Goal: Information Seeking & Learning: Learn about a topic

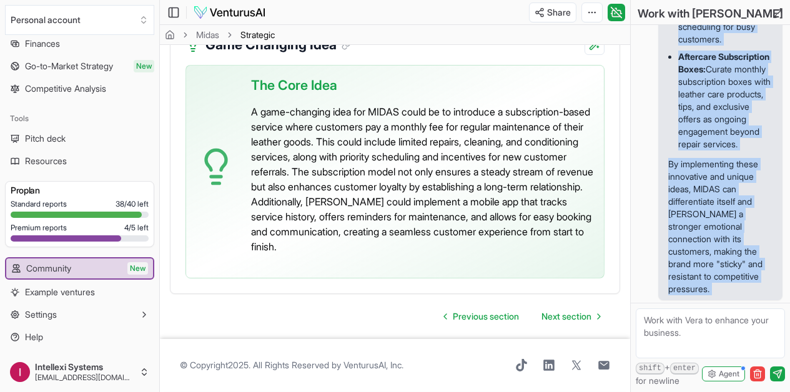
scroll to position [5876, 0]
drag, startPoint x: 667, startPoint y: 83, endPoint x: 765, endPoint y: 293, distance: 231.2
copy div "To make MIDAS more competitive and create a lasting impression or "stickiness" …"
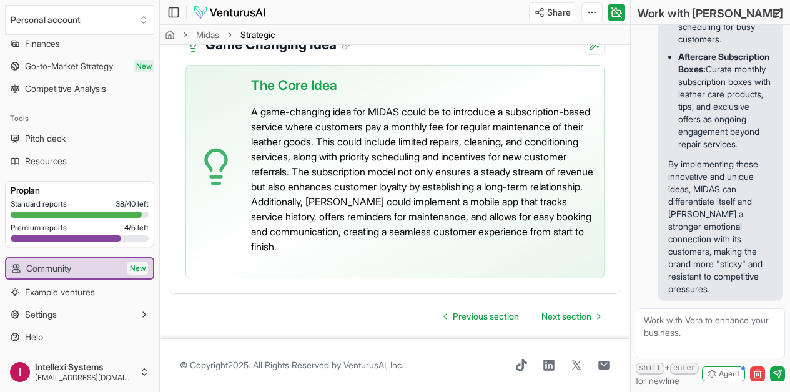
click at [658, 325] on textarea at bounding box center [709, 333] width 149 height 50
click at [658, 325] on textarea "What will make Midas" at bounding box center [709, 333] width 149 height 50
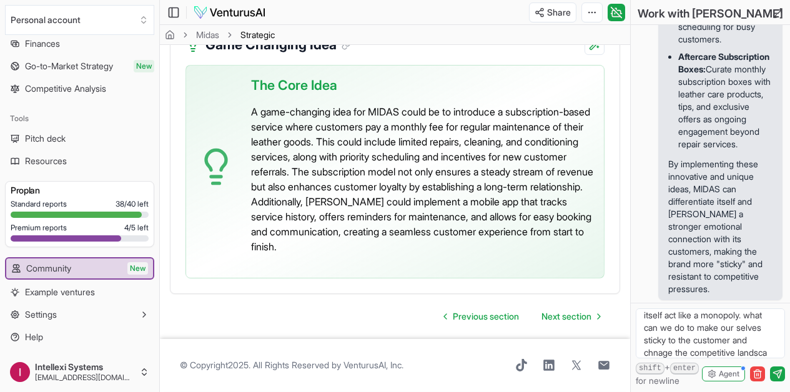
scroll to position [55, 0]
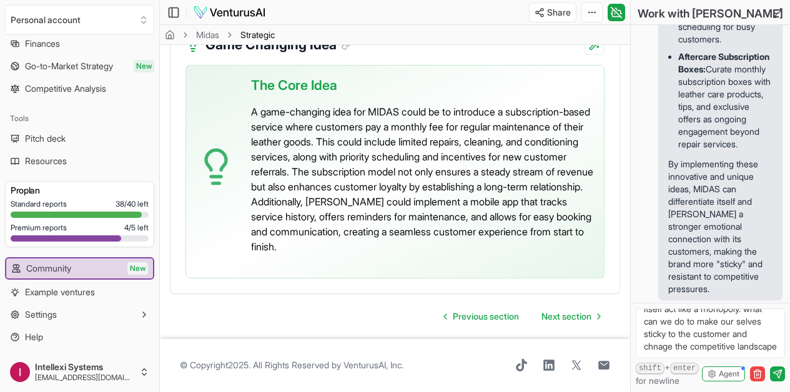
type textarea "What will make Midas follow the principles of 0-1 book by peter theil, to make …"
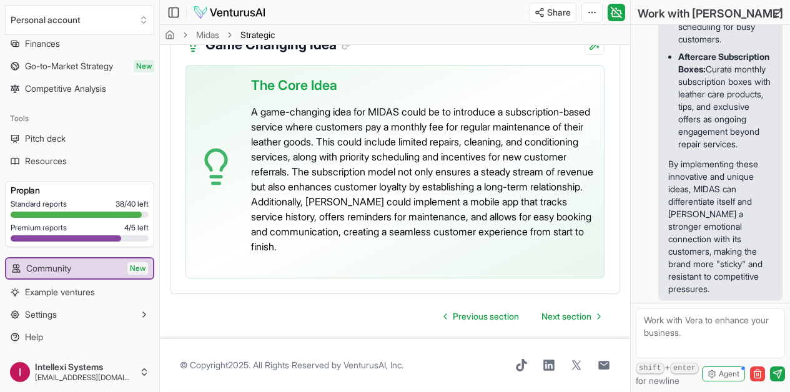
scroll to position [6043, 0]
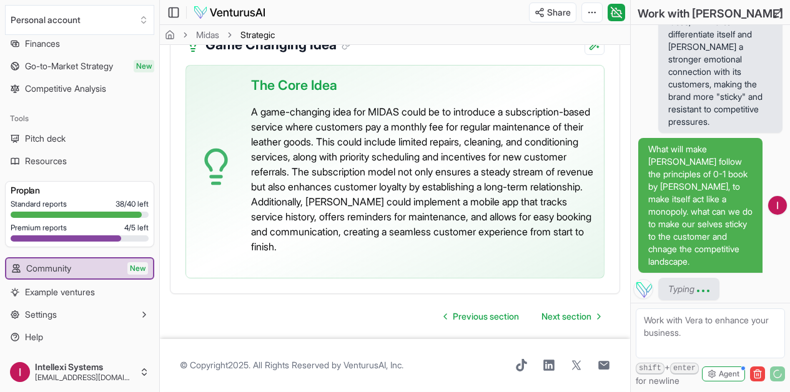
click at [695, 160] on span "What will make Midas follow the principles of 0-1 book by peter theil, to make …" at bounding box center [700, 205] width 104 height 125
click at [695, 159] on span "What will make Midas follow the principles of 0-1 book by peter theil, to make …" at bounding box center [700, 205] width 104 height 125
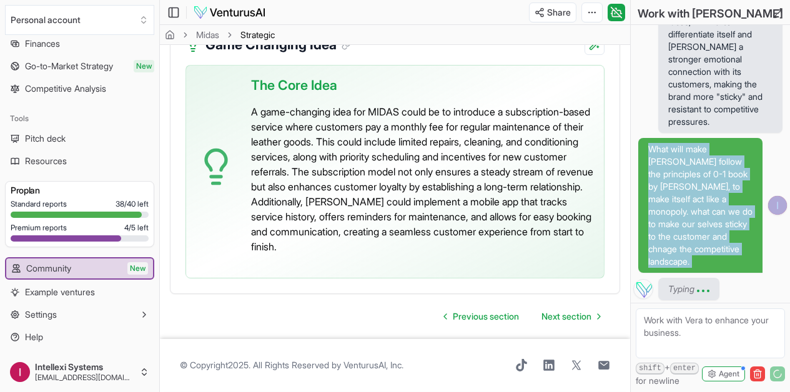
click at [695, 159] on span "What will make Midas follow the principles of 0-1 book by peter theil, to make …" at bounding box center [700, 205] width 104 height 125
copy span "What will make Midas follow the principles of 0-1 book by peter theil, to make …"
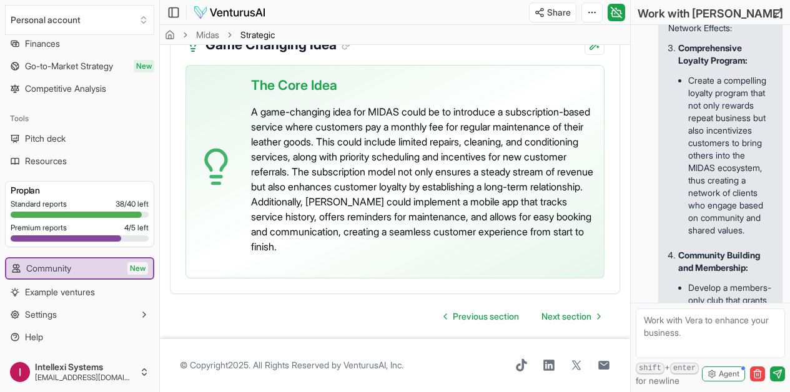
scroll to position [6060, 0]
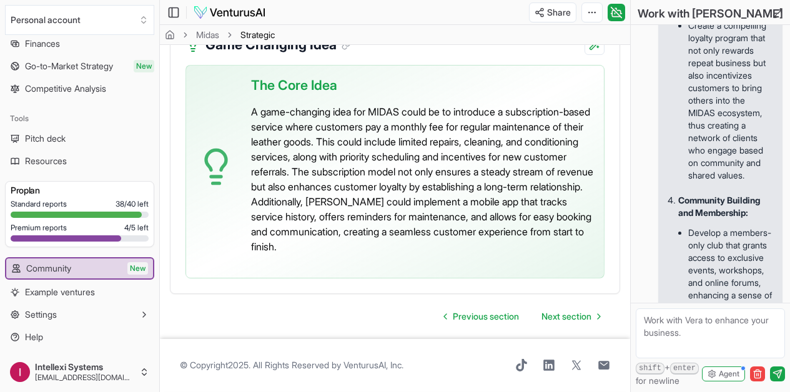
copy span "What will make Midas follow the principles of 0-1 book by peter theil, to make …"
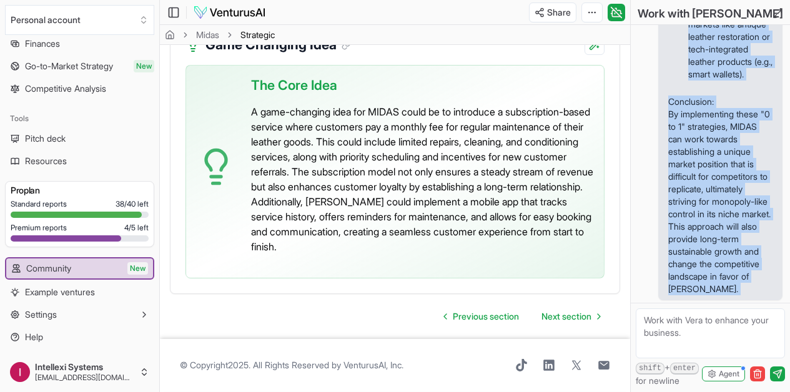
scroll to position [8800, 0]
drag, startPoint x: 670, startPoint y: 148, endPoint x: 721, endPoint y: 298, distance: 158.9
copy div "To align MIDAS with the principles of creating a "0 to 1" business, as outlined…"
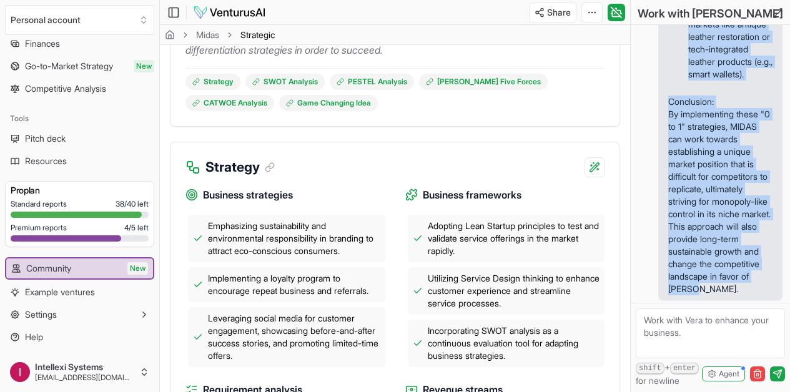
scroll to position [0, 0]
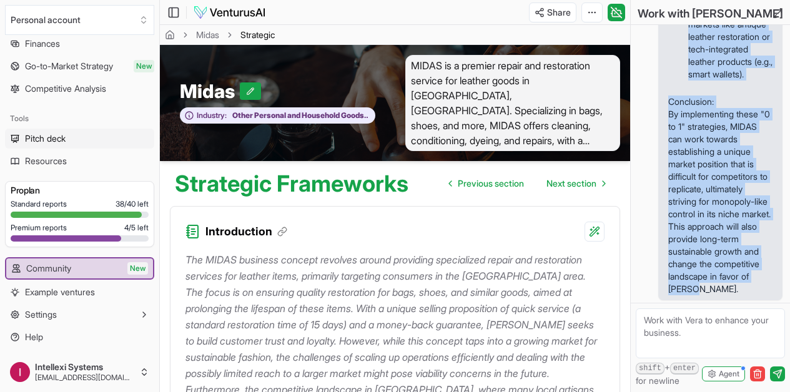
click at [63, 139] on span "Pitch deck" at bounding box center [45, 138] width 41 height 12
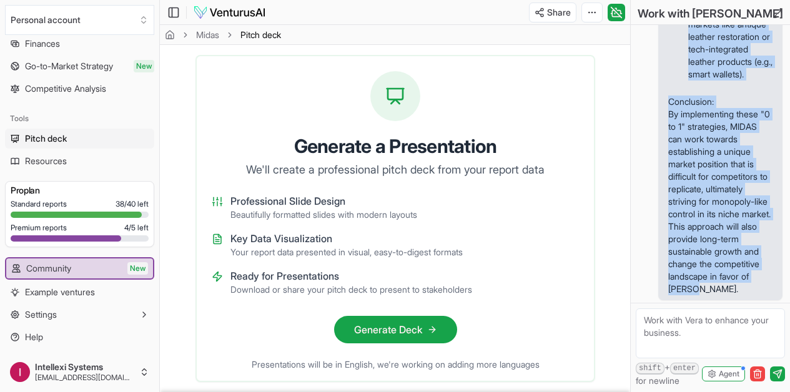
scroll to position [43, 0]
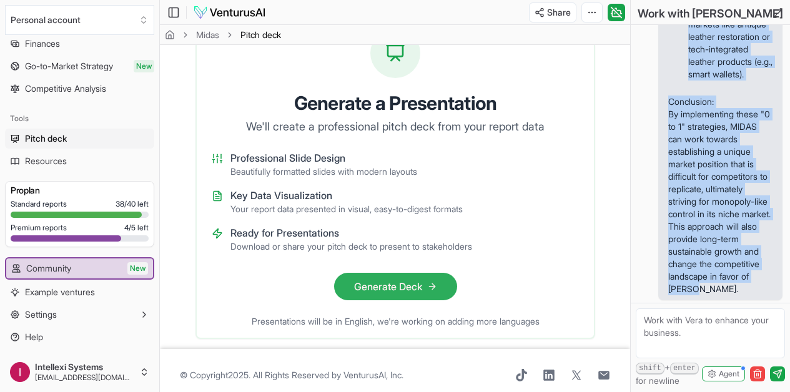
click at [403, 273] on button "Generate Deck" at bounding box center [394, 286] width 123 height 27
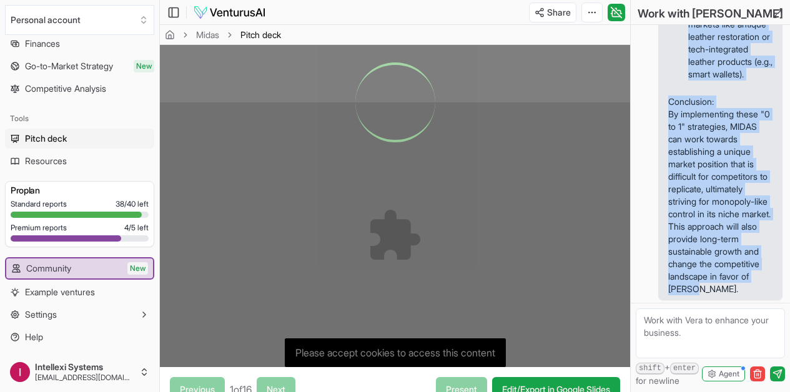
scroll to position [270, 0]
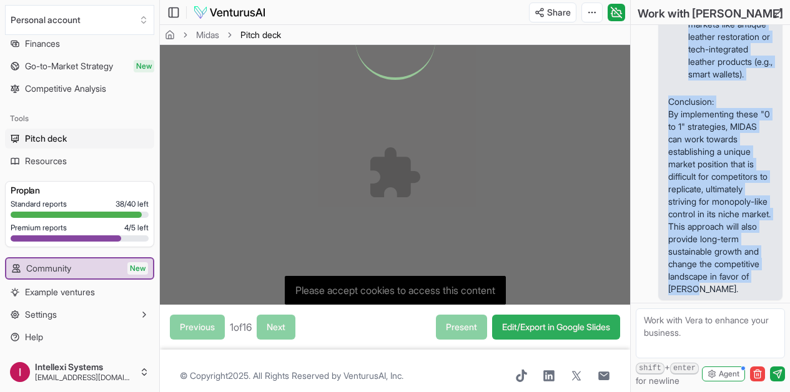
click at [583, 315] on link "Edit/Export in Google Slides" at bounding box center [556, 327] width 128 height 25
click at [551, 315] on link "Edit/Export in Google Slides" at bounding box center [556, 327] width 128 height 25
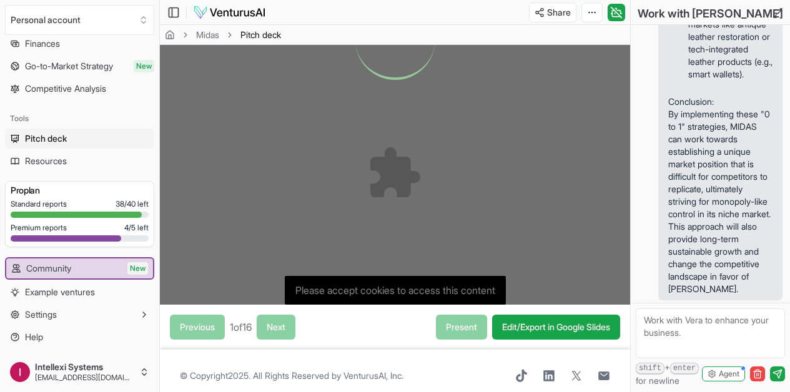
click at [210, 21] on div "Toggle Sidebar Midas Pitch deck" at bounding box center [218, 12] width 116 height 20
click at [223, 10] on img at bounding box center [229, 12] width 73 height 15
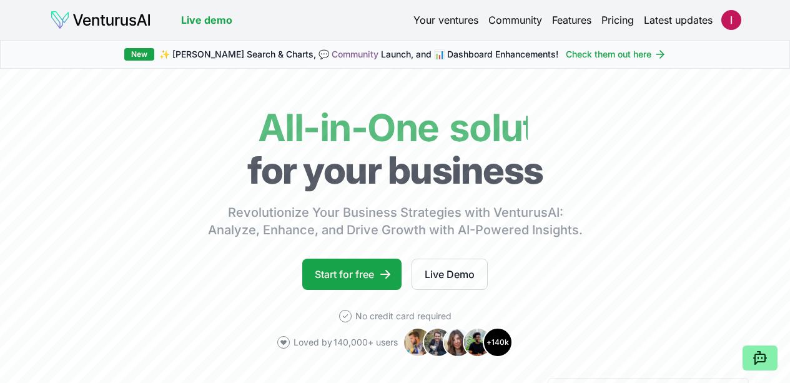
click at [101, 13] on img at bounding box center [100, 20] width 101 height 20
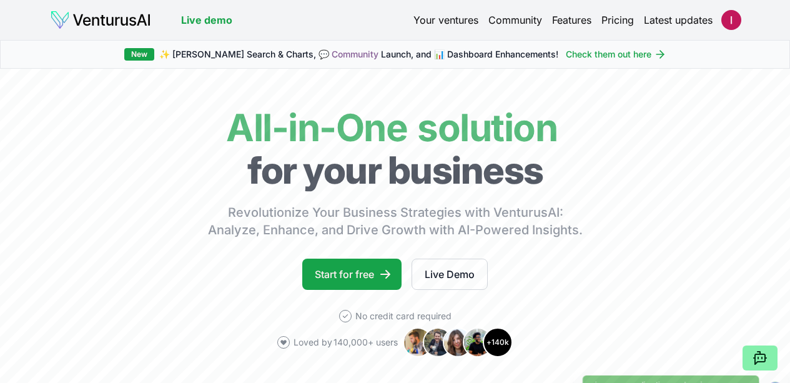
click at [428, 22] on link "Your ventures" at bounding box center [445, 19] width 65 height 15
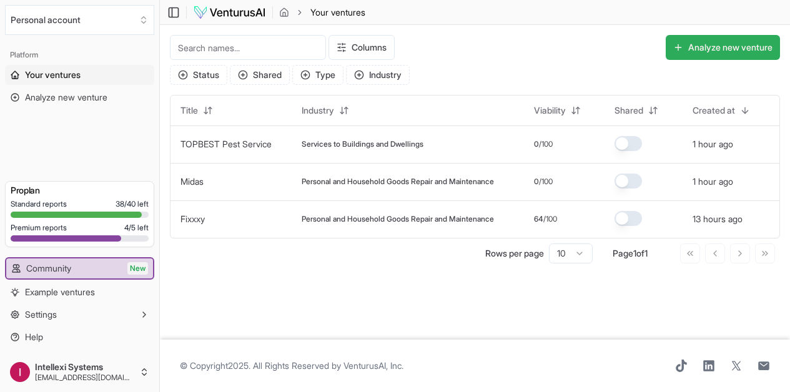
click at [718, 49] on button "Analyze new venture" at bounding box center [722, 47] width 114 height 25
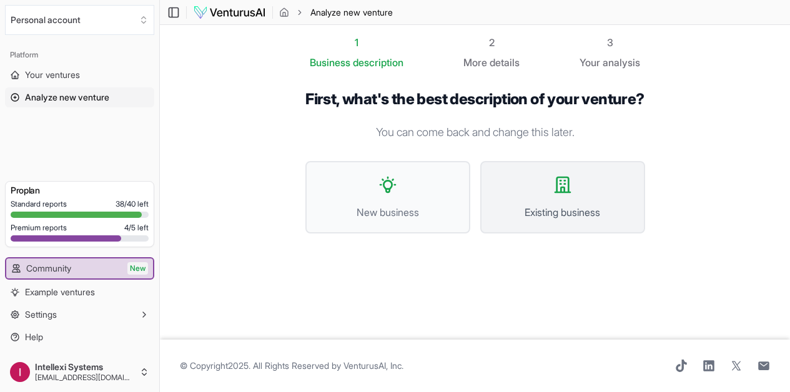
click at [535, 208] on span "Existing business" at bounding box center [562, 212] width 137 height 15
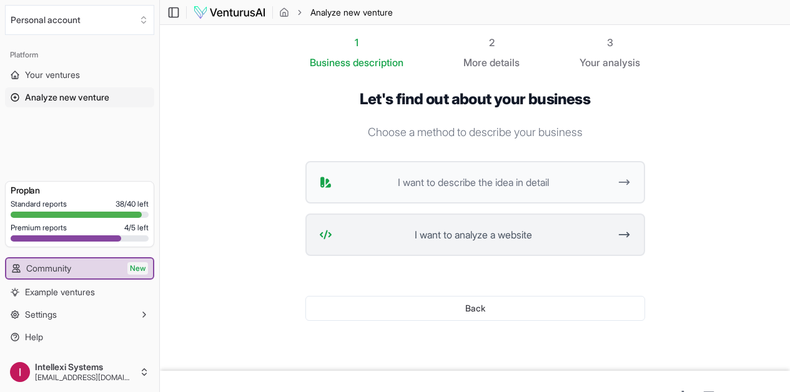
click at [506, 225] on button "I want to analyze a website" at bounding box center [475, 234] width 340 height 42
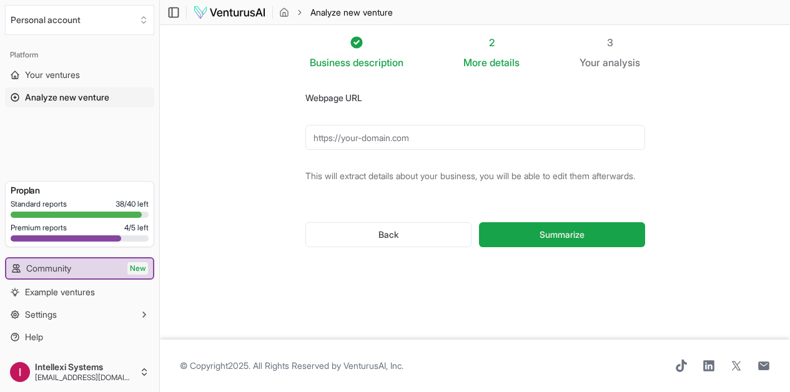
click at [411, 141] on input "Webpage URL" at bounding box center [475, 137] width 340 height 25
paste input "https://bigappleexpressspa.com/franchise/"
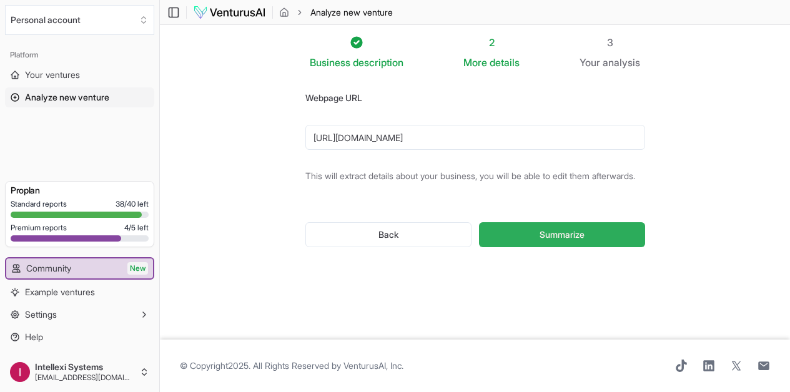
type input "https://bigappleexpressspa.com/franchise/"
click at [559, 240] on span "Summarize" at bounding box center [561, 234] width 45 height 12
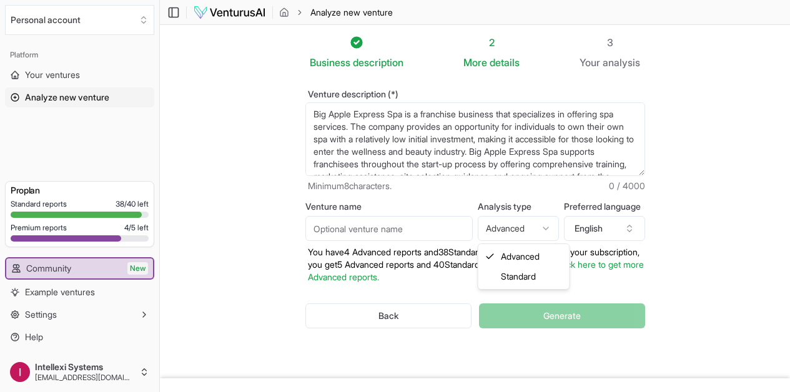
click at [510, 225] on html "We value your privacy We use cookies to enhance your browsing experience, serve…" at bounding box center [395, 196] width 790 height 392
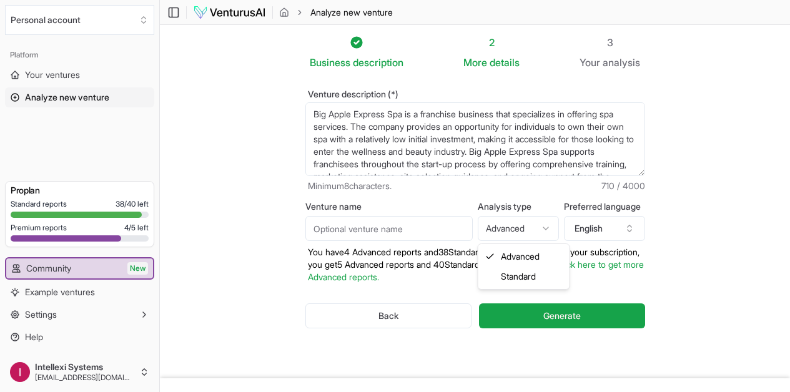
select select "standard"
click at [420, 225] on input "Venture name" at bounding box center [388, 228] width 167 height 25
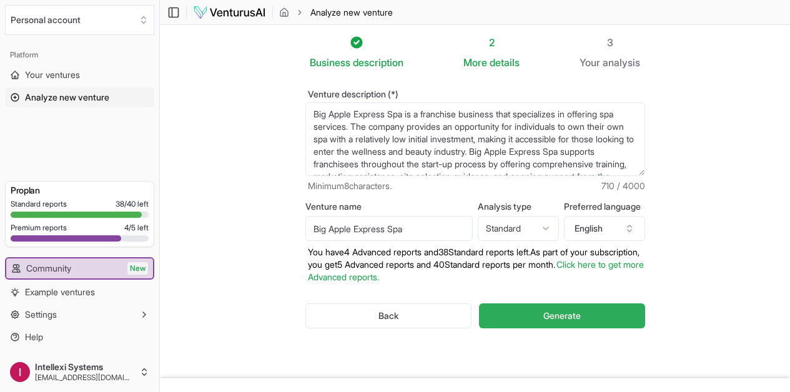
type input "Big Apple Express Spa"
click at [574, 318] on span "Generate" at bounding box center [561, 316] width 37 height 12
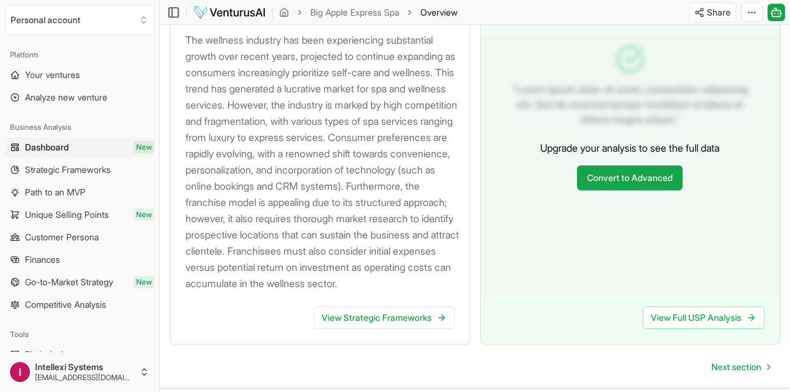
scroll to position [1429, 0]
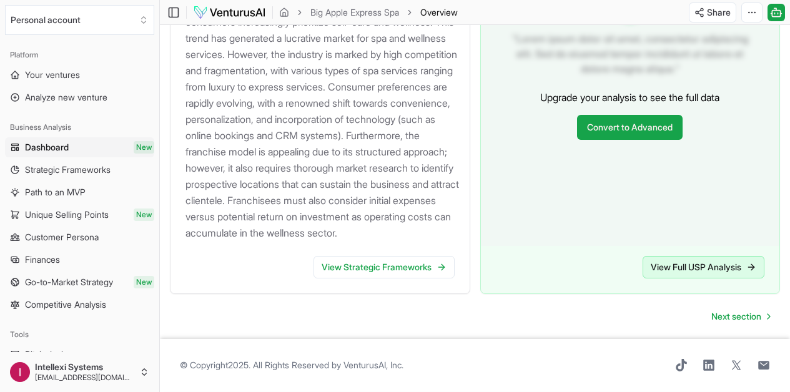
click at [725, 278] on link "View Full USP Analysis" at bounding box center [703, 267] width 122 height 22
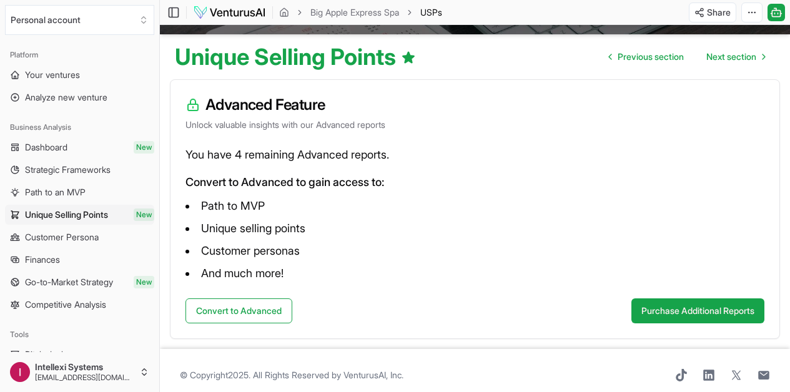
scroll to position [117, 0]
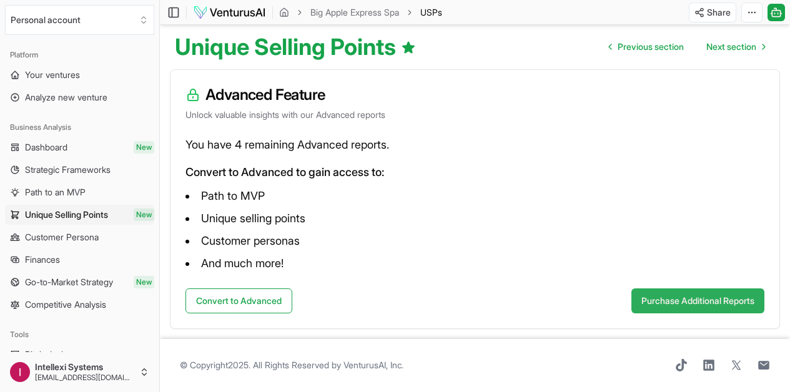
click at [705, 293] on button "Purchase Additional Reports" at bounding box center [697, 300] width 133 height 25
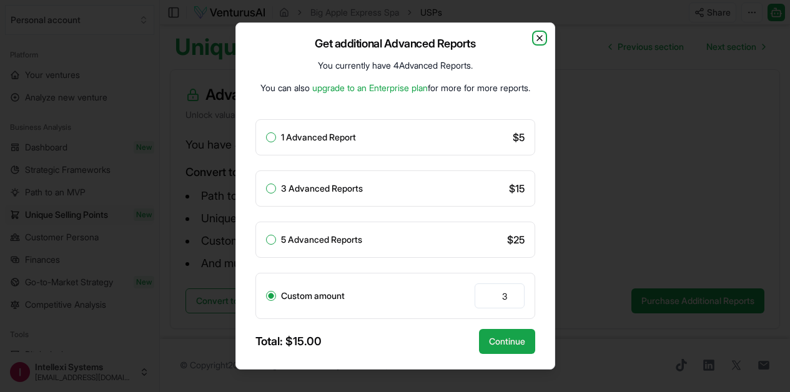
click at [538, 36] on icon "button" at bounding box center [539, 38] width 10 height 10
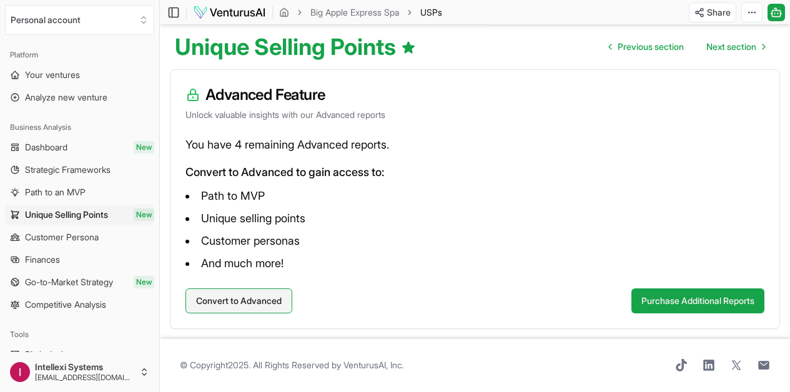
click at [285, 298] on button "Convert to Advanced" at bounding box center [238, 300] width 107 height 25
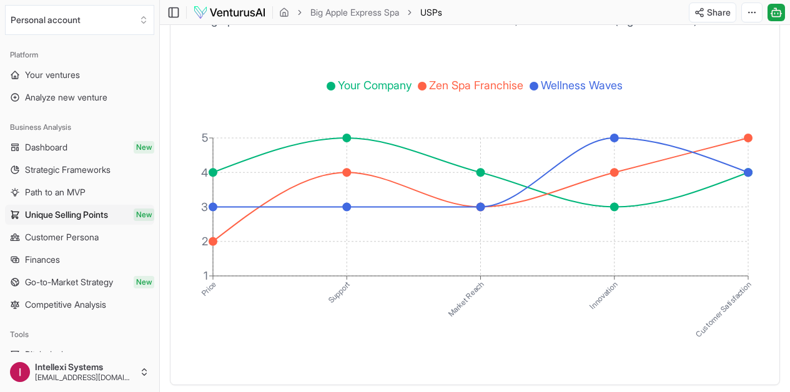
scroll to position [2452, 0]
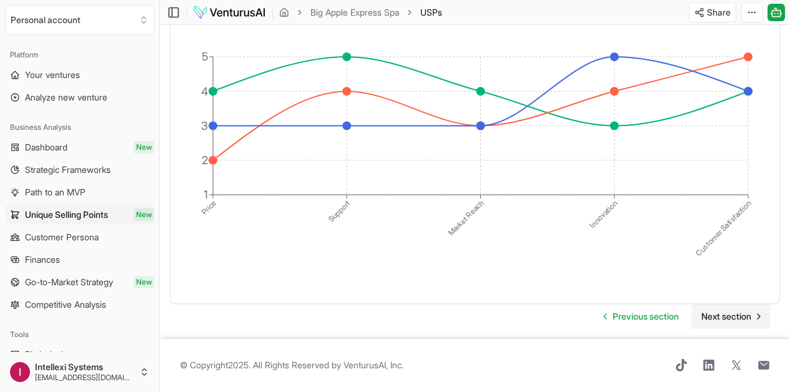
click at [732, 310] on span "Next section" at bounding box center [726, 316] width 50 height 12
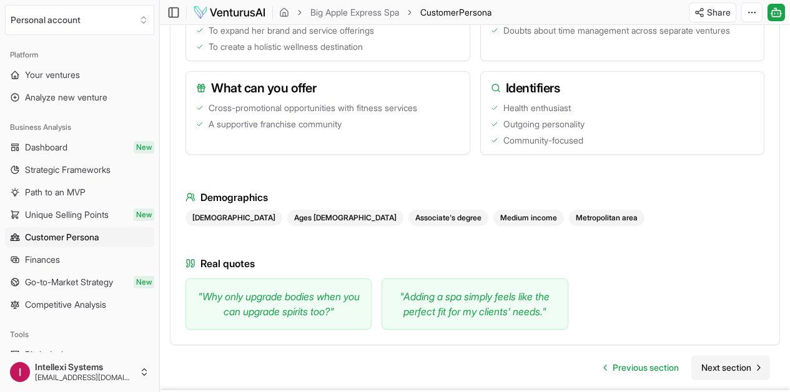
scroll to position [1752, 0]
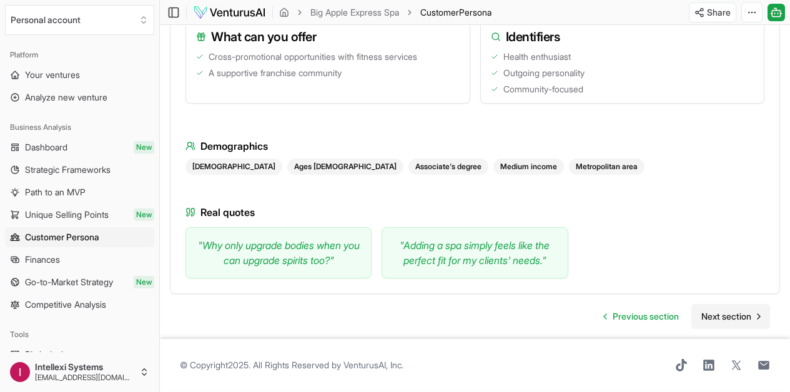
click at [738, 310] on span "Next section" at bounding box center [726, 316] width 50 height 12
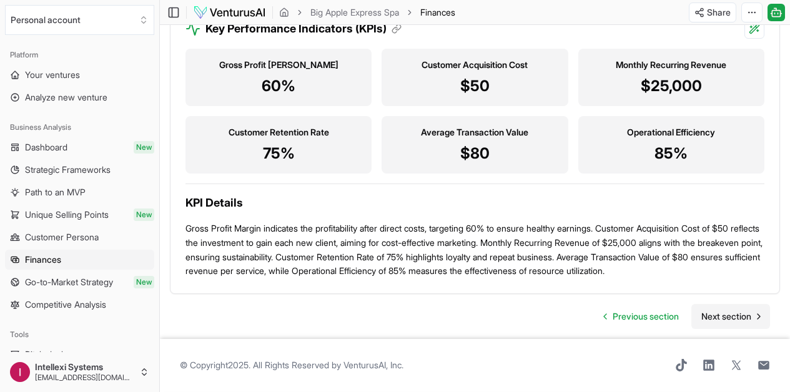
scroll to position [1324, 0]
click at [738, 310] on span "Next section" at bounding box center [726, 316] width 50 height 12
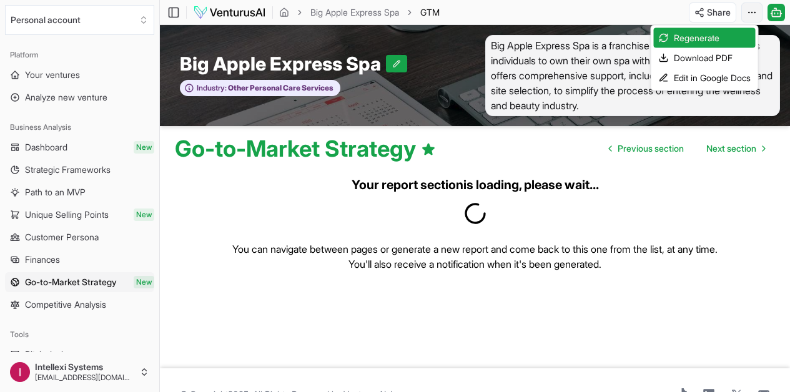
click at [757, 11] on html "We value your privacy We use cookies to enhance your browsing experience, serve…" at bounding box center [395, 196] width 790 height 392
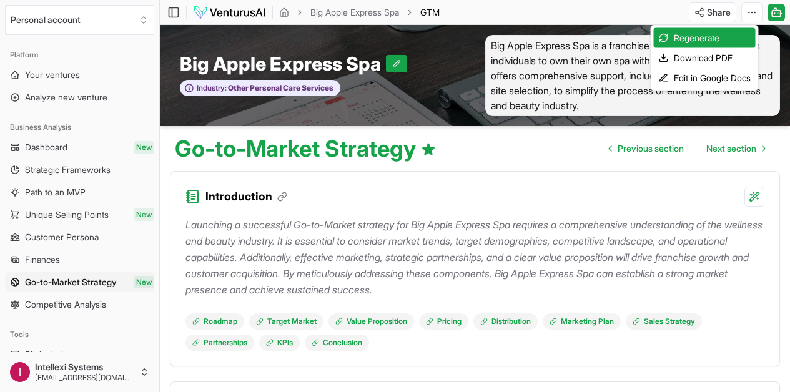
click at [709, 54] on div "Download PDF" at bounding box center [705, 58] width 102 height 20
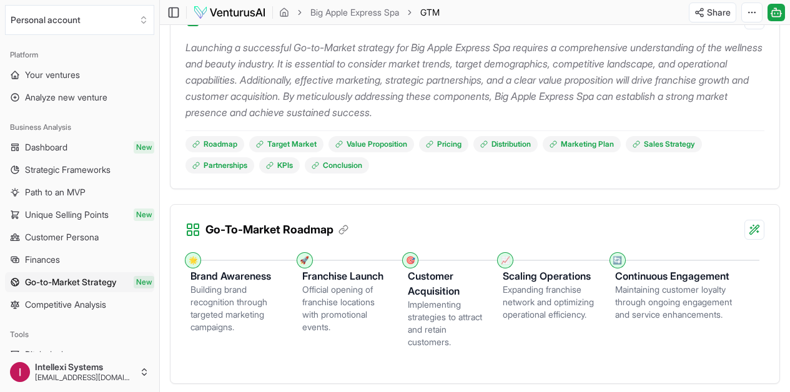
scroll to position [197, 0]
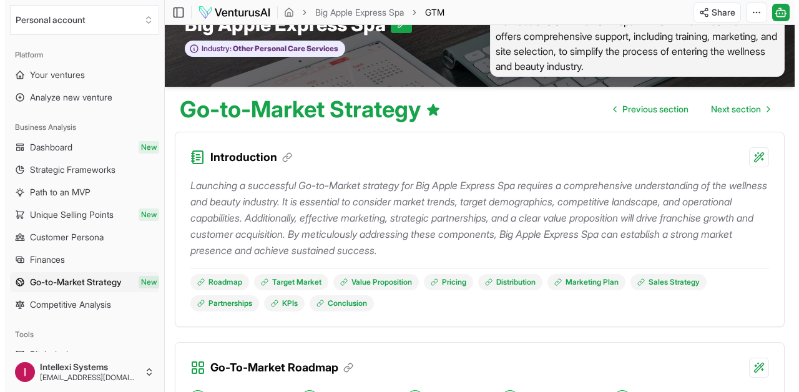
scroll to position [0, 0]
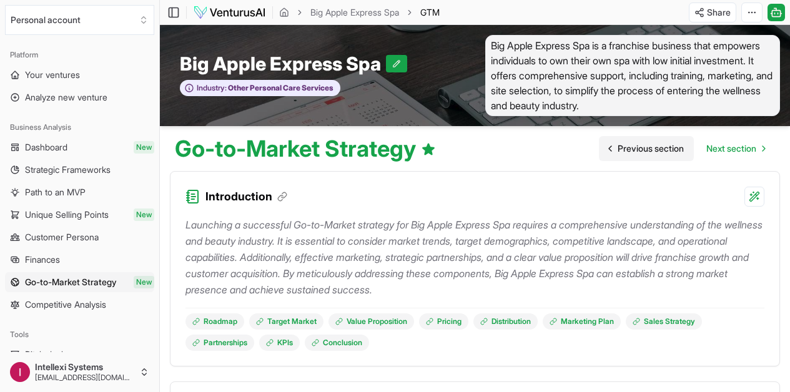
click at [620, 147] on span "Previous section" at bounding box center [650, 148] width 66 height 12
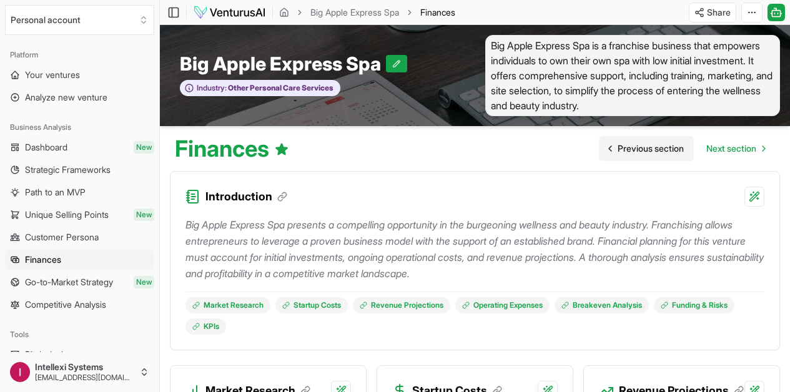
click at [620, 147] on span "Previous section" at bounding box center [650, 148] width 66 height 12
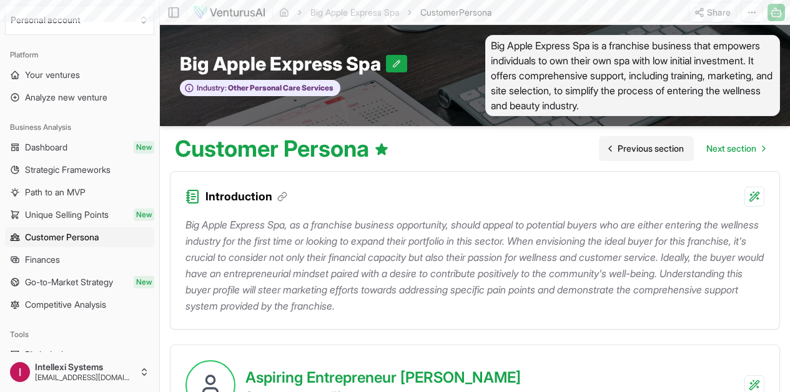
click at [620, 147] on span "Previous section" at bounding box center [650, 148] width 66 height 12
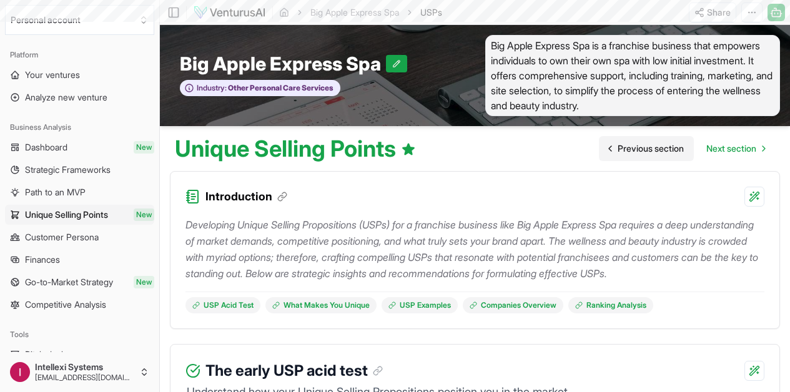
click at [620, 147] on span "Previous section" at bounding box center [650, 148] width 66 height 12
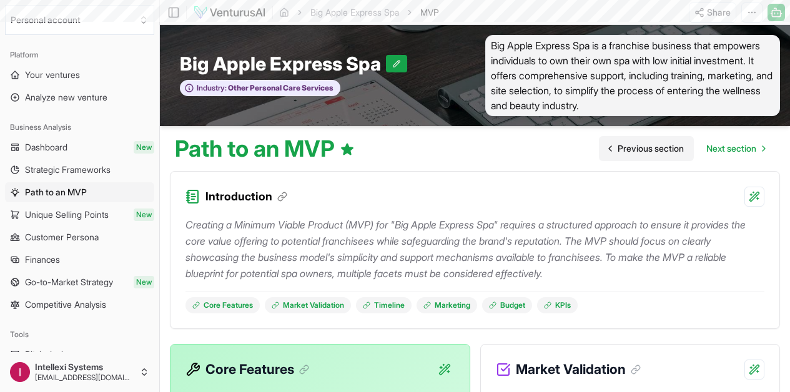
click at [620, 147] on span "Previous section" at bounding box center [650, 148] width 66 height 12
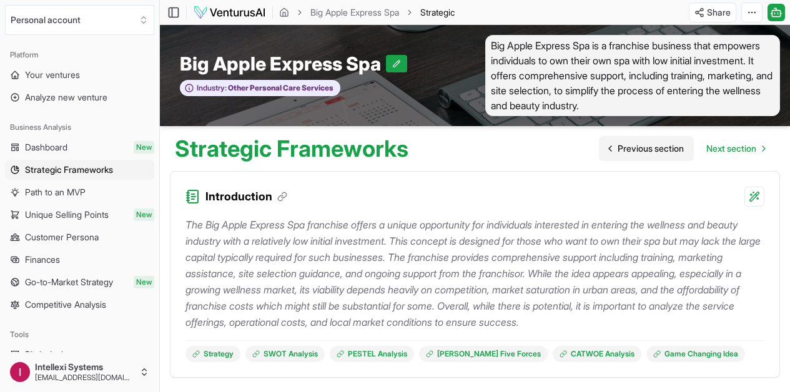
click at [620, 147] on span "Previous section" at bounding box center [650, 148] width 66 height 12
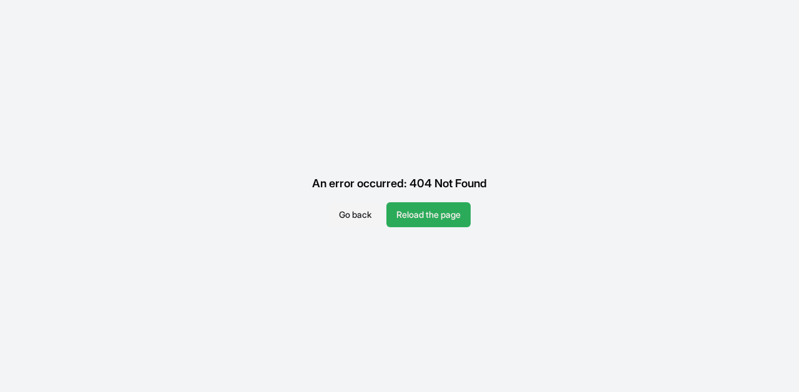
click at [446, 213] on button "Reload the page" at bounding box center [428, 214] width 84 height 25
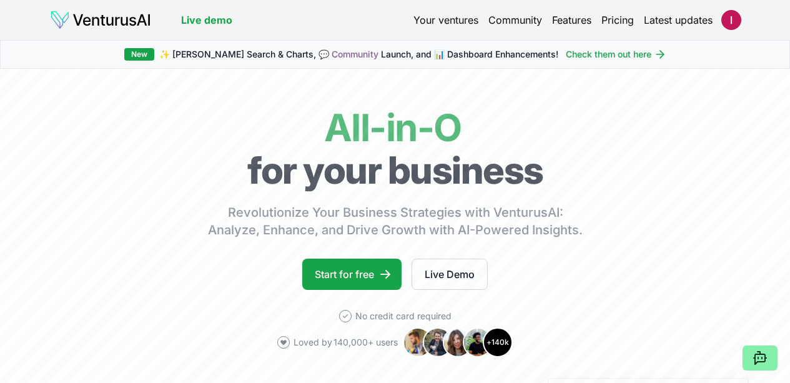
click at [460, 23] on link "Your ventures" at bounding box center [445, 19] width 65 height 15
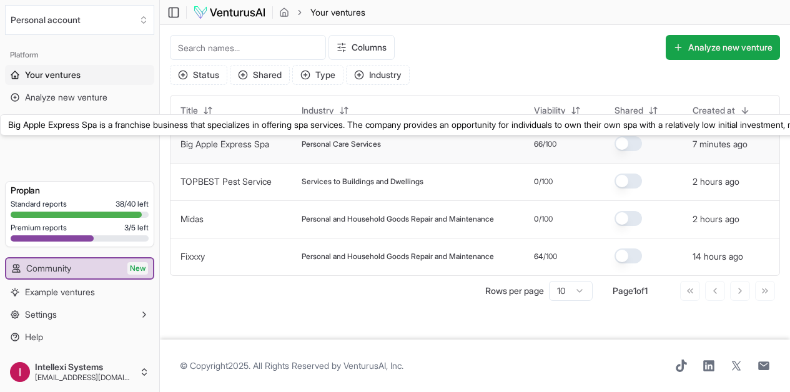
click at [227, 144] on link "Big Apple Express Spa" at bounding box center [224, 144] width 89 height 11
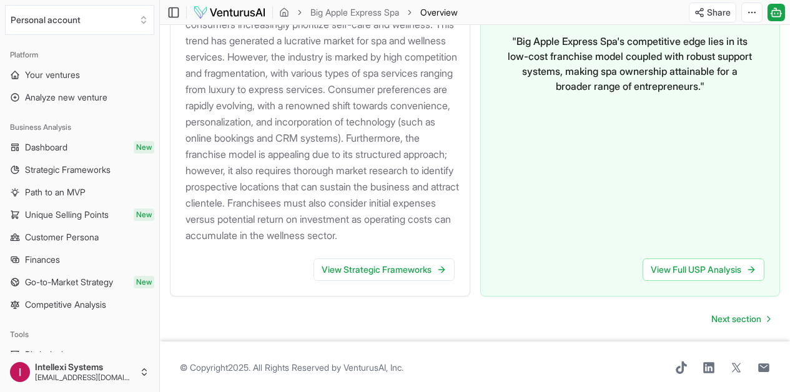
scroll to position [1463, 0]
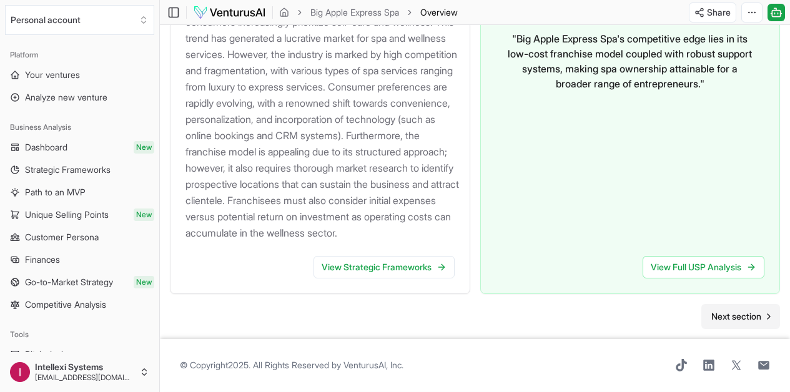
click at [717, 310] on span "Next section" at bounding box center [736, 316] width 50 height 12
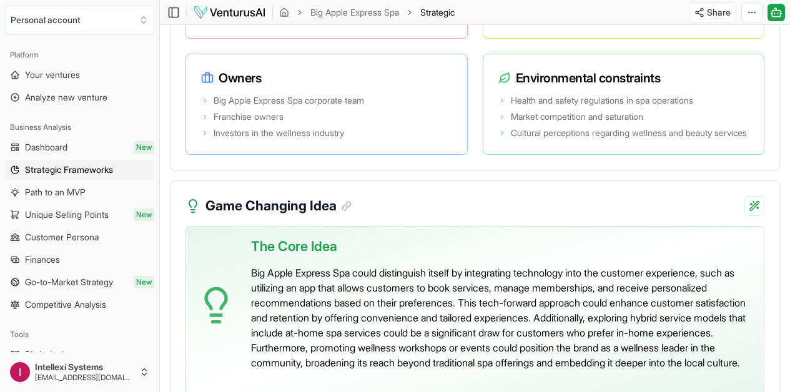
scroll to position [2873, 0]
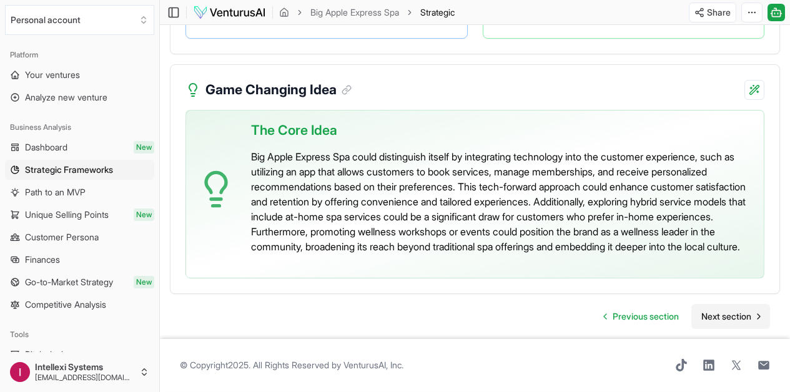
click at [746, 310] on span "Next section" at bounding box center [726, 316] width 50 height 12
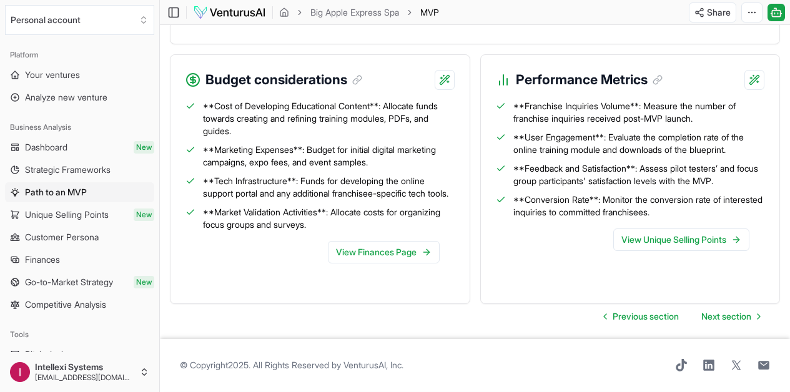
scroll to position [1641, 0]
click at [644, 310] on span "Previous section" at bounding box center [645, 316] width 66 height 12
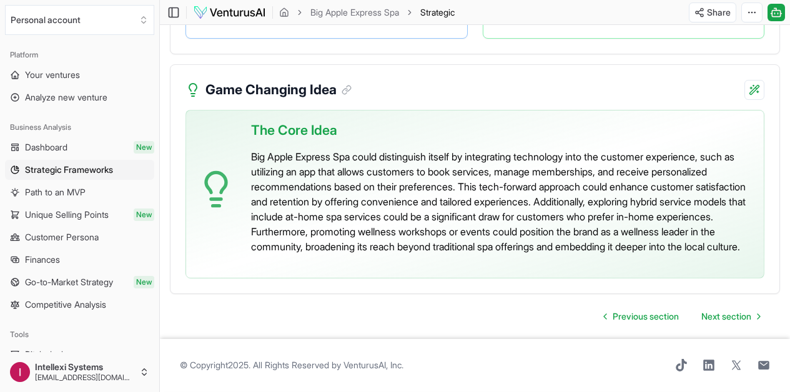
scroll to position [2872, 0]
